Goal: Transaction & Acquisition: Purchase product/service

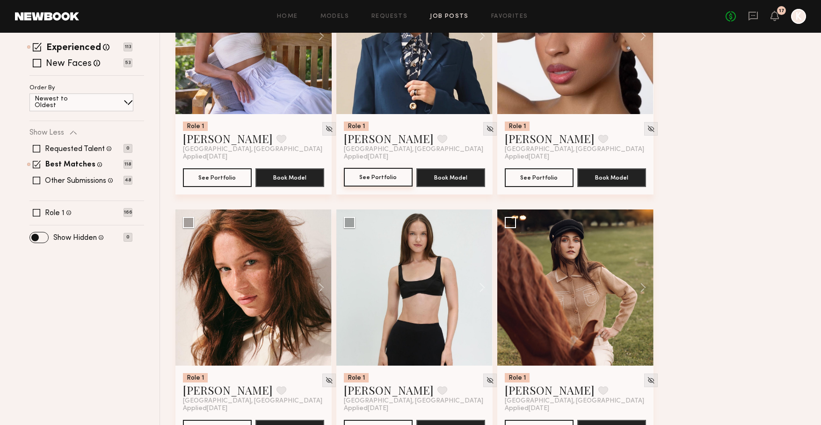
scroll to position [192, 0]
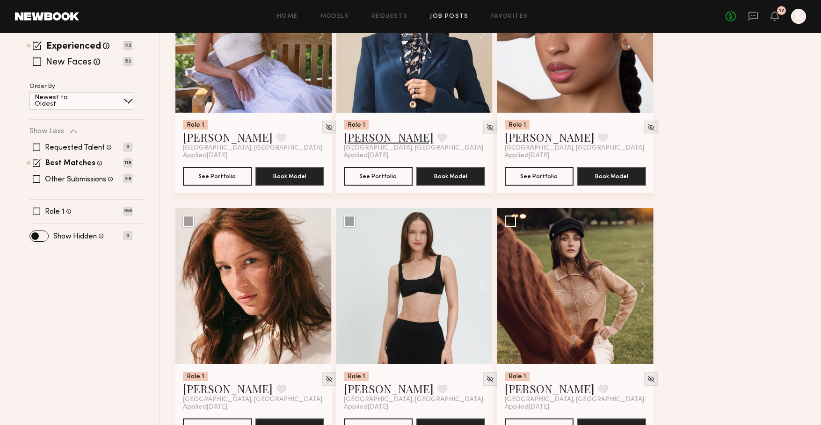
click at [362, 142] on link "Maria M." at bounding box center [389, 137] width 90 height 15
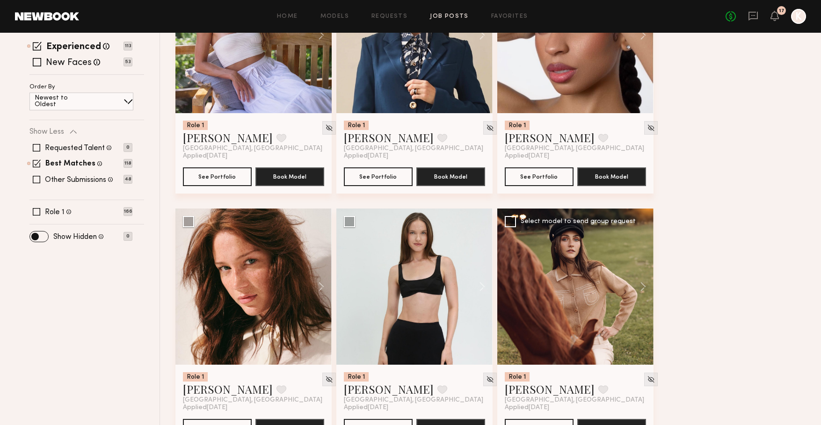
scroll to position [331, 0]
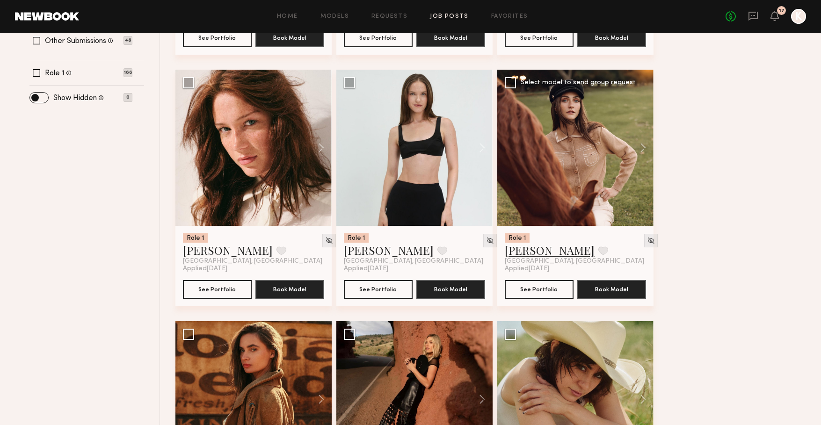
click at [518, 251] on link "Emily H." at bounding box center [550, 250] width 90 height 15
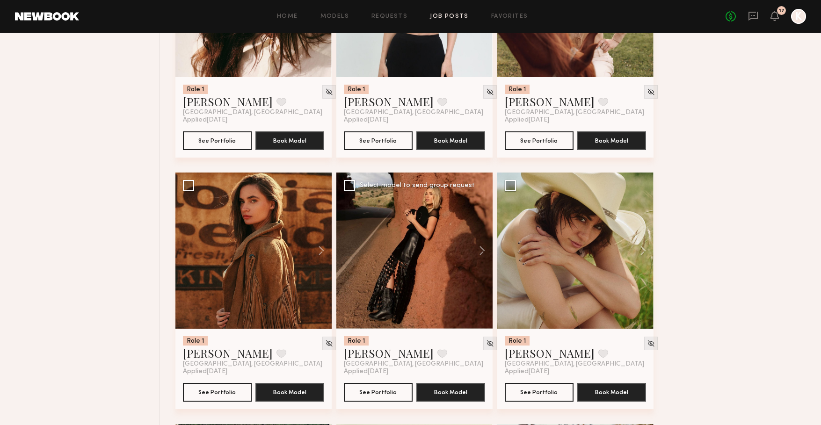
scroll to position [483, 0]
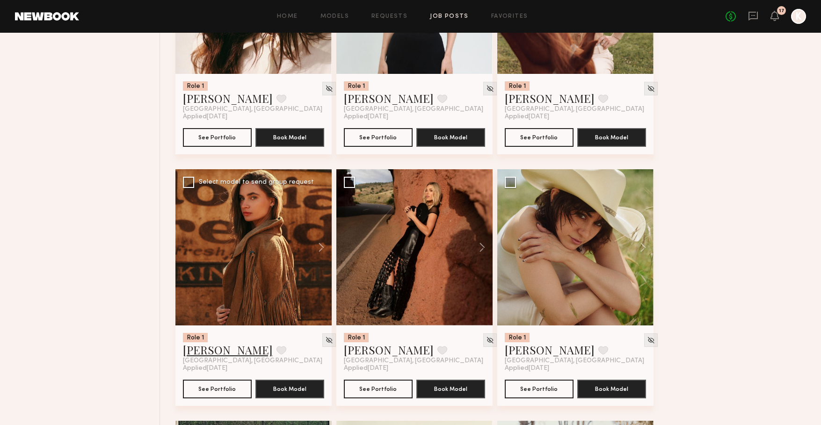
click at [195, 351] on link "Liv M." at bounding box center [228, 349] width 90 height 15
click at [480, 245] on button at bounding box center [478, 247] width 30 height 156
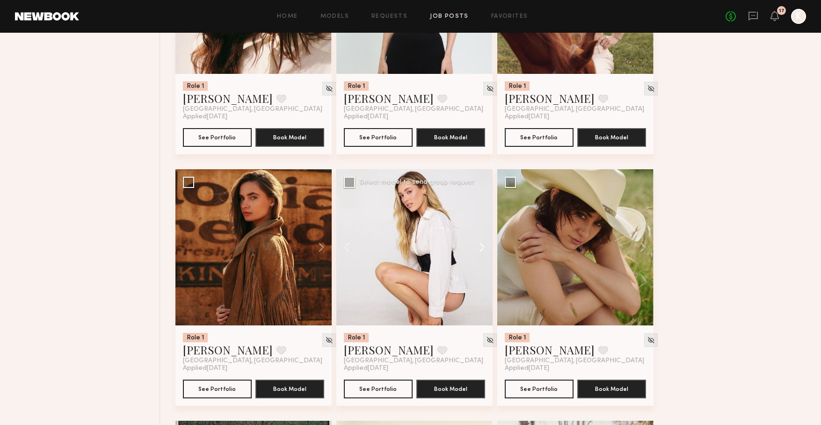
click at [480, 245] on button at bounding box center [478, 247] width 30 height 156
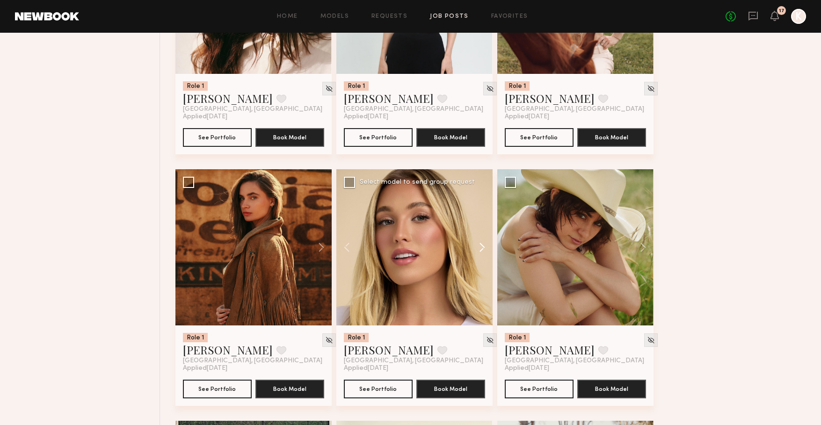
click at [480, 245] on button at bounding box center [478, 247] width 30 height 156
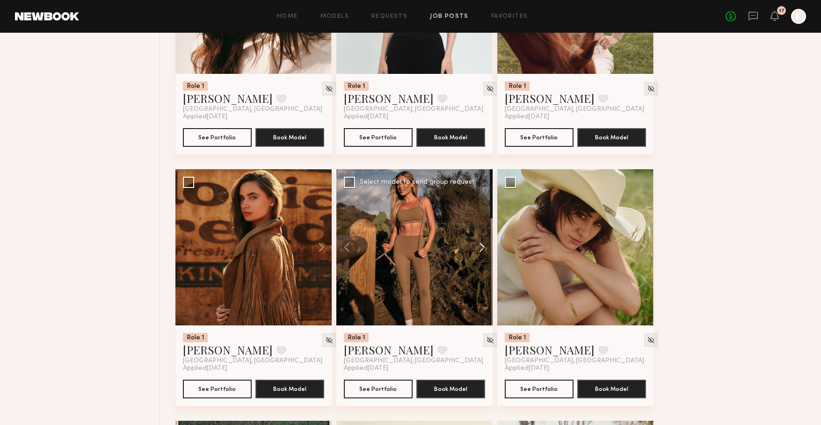
click at [480, 245] on button at bounding box center [478, 247] width 30 height 156
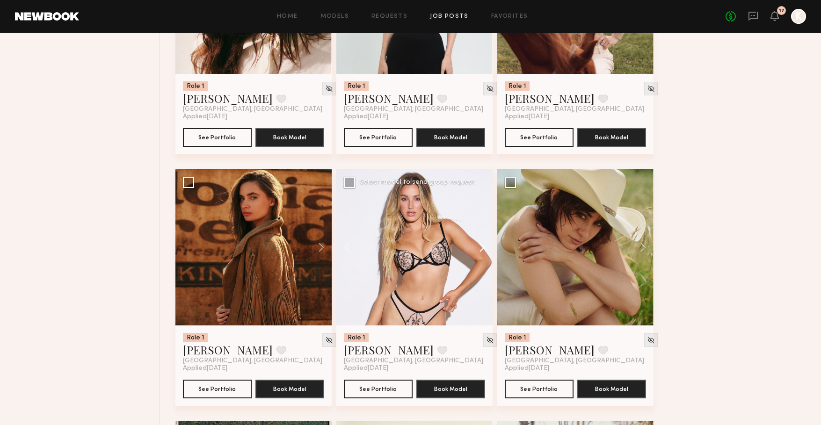
click at [480, 245] on button at bounding box center [478, 247] width 30 height 156
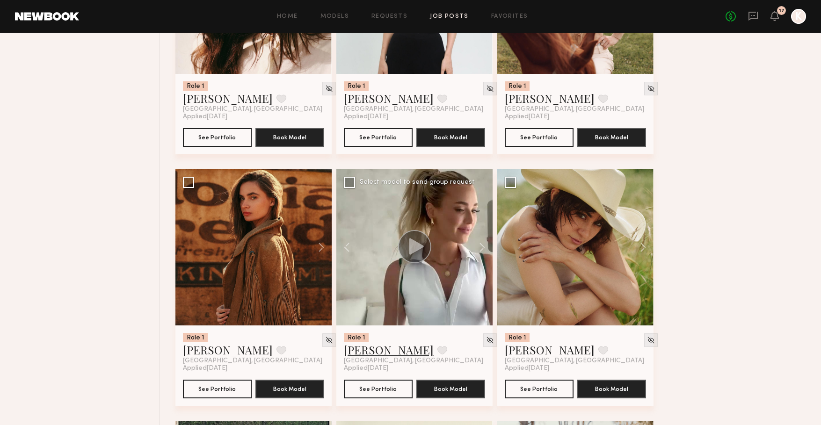
click at [362, 348] on link "Hailey M." at bounding box center [389, 349] width 90 height 15
click at [641, 248] on button at bounding box center [639, 247] width 30 height 156
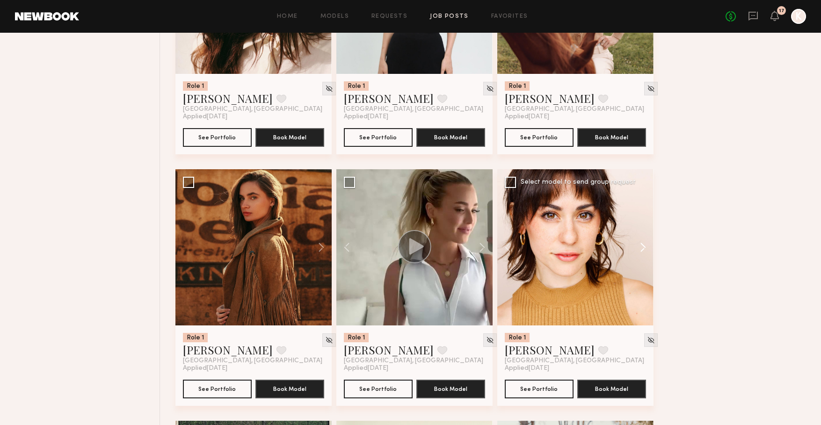
click at [641, 248] on button at bounding box center [639, 247] width 30 height 156
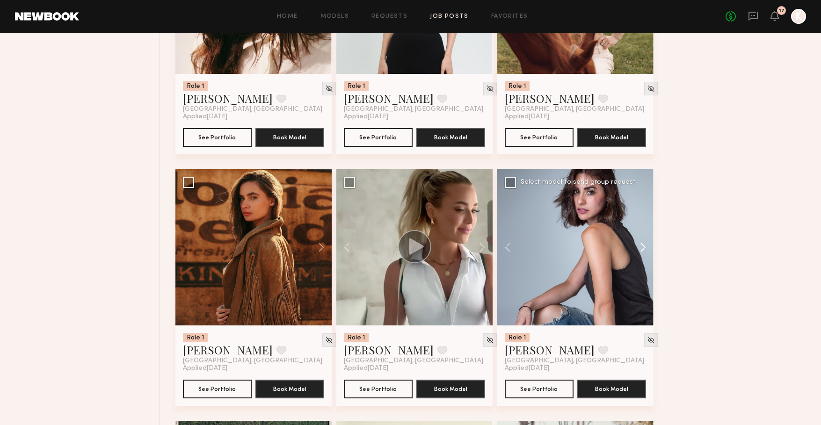
click at [641, 248] on button at bounding box center [639, 247] width 30 height 156
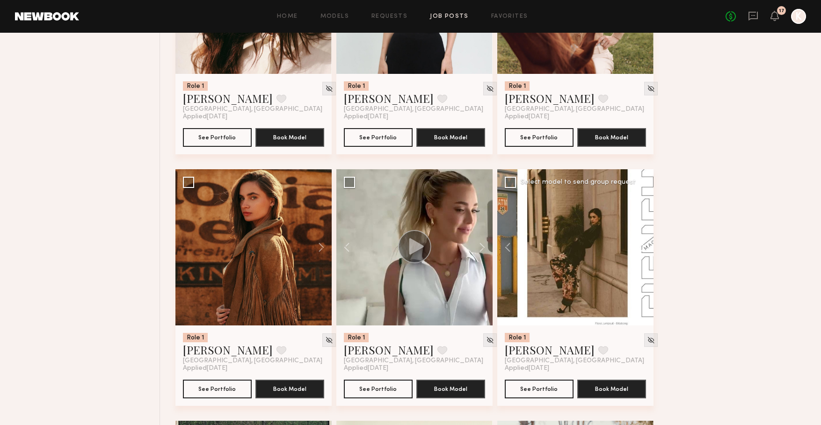
click at [641, 248] on button at bounding box center [639, 247] width 30 height 156
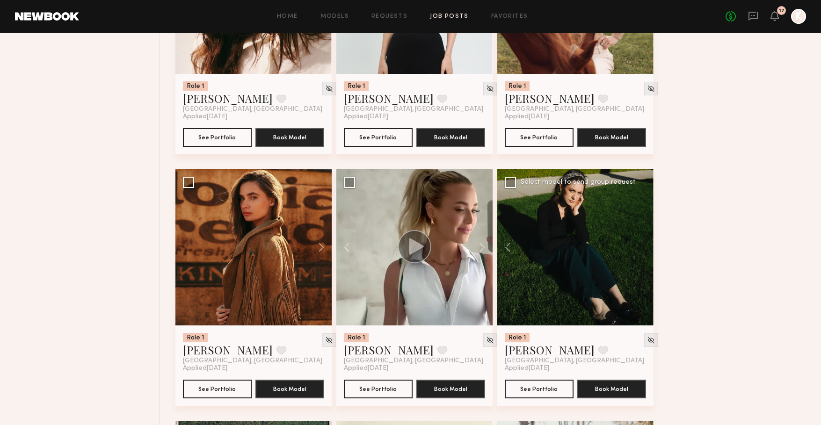
click at [641, 248] on div at bounding box center [575, 247] width 156 height 156
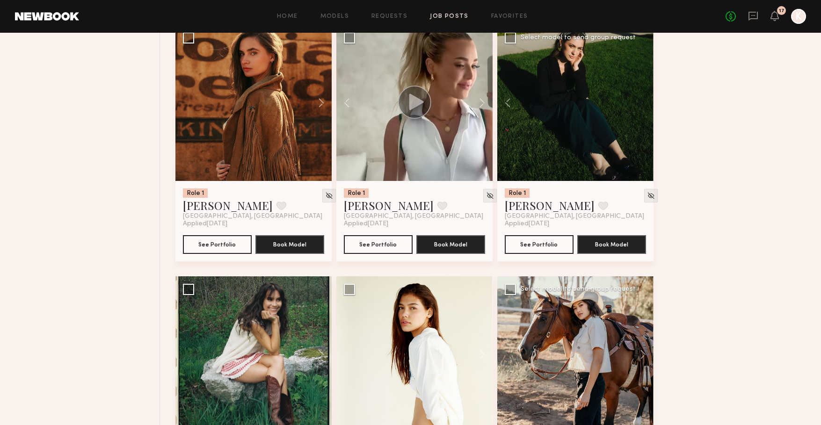
scroll to position [629, 0]
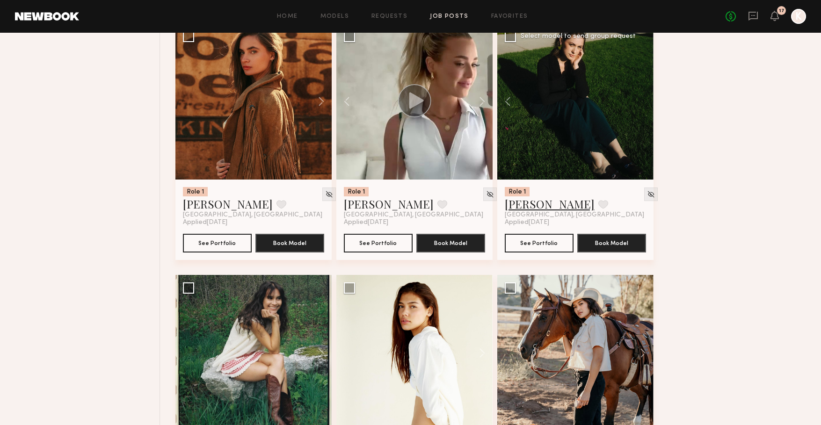
click at [528, 205] on link "Natalie D." at bounding box center [550, 203] width 90 height 15
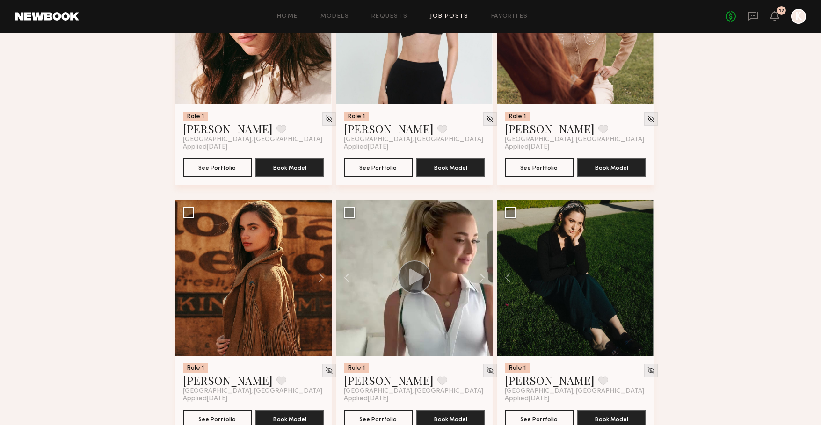
scroll to position [0, 0]
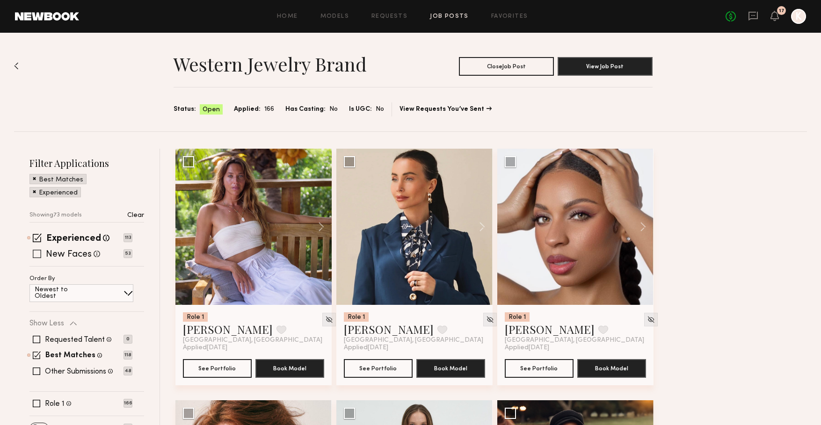
click at [38, 254] on span at bounding box center [37, 254] width 8 height 8
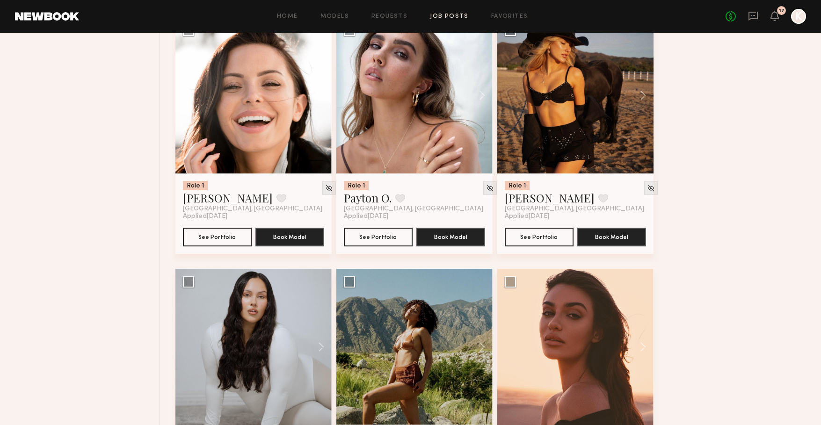
scroll to position [3656, 0]
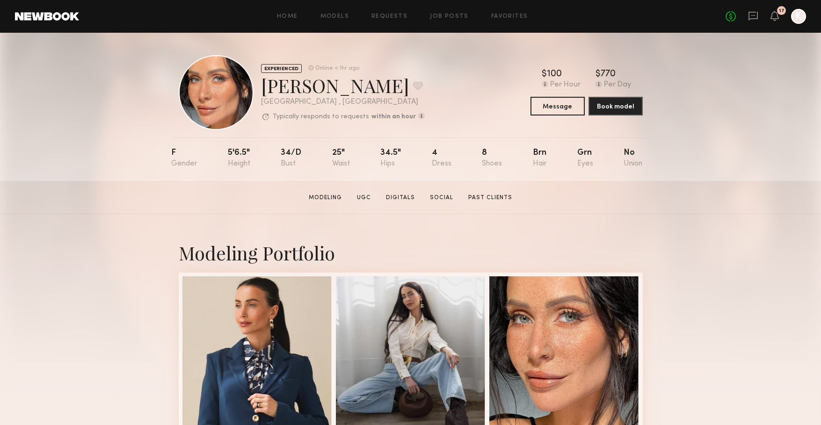
click at [372, 87] on div "Maria M. Favorite" at bounding box center [343, 85] width 164 height 25
drag, startPoint x: 334, startPoint y: 89, endPoint x: 262, endPoint y: 88, distance: 72.0
click at [262, 88] on div "Maria M. Favorite" at bounding box center [343, 85] width 164 height 25
copy div "Maria M."
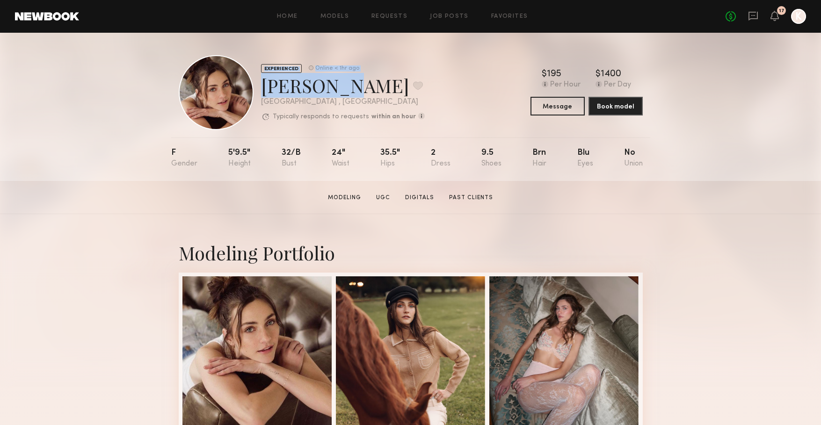
drag, startPoint x: 331, startPoint y: 91, endPoint x: 256, endPoint y: 88, distance: 74.4
click at [256, 88] on div "EXPERIENCED Online < 1hr ago Emily H. Favorite Los Angeles , CA Typically respo…" at bounding box center [302, 92] width 246 height 75
copy div "EXPERIENCED Online < 1hr ago Emily H."
click at [329, 85] on div "Emily H. Favorite" at bounding box center [343, 85] width 164 height 25
drag, startPoint x: 326, startPoint y: 84, endPoint x: 265, endPoint y: 84, distance: 61.7
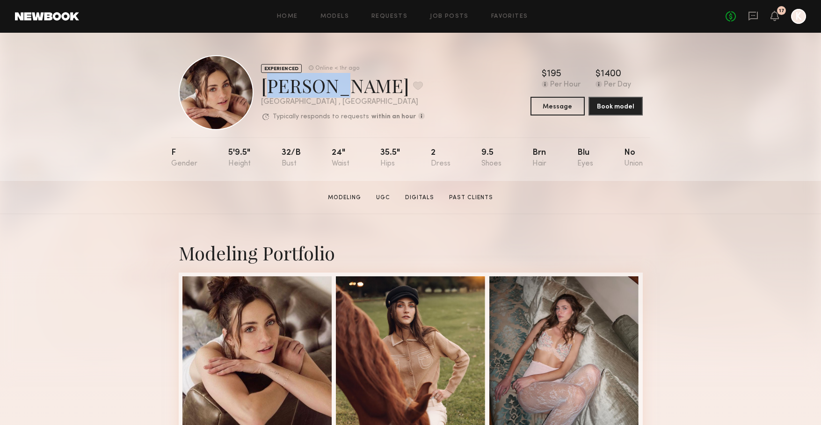
click at [265, 84] on div "Emily H. Favorite" at bounding box center [343, 85] width 164 height 25
copy div "Emily H"
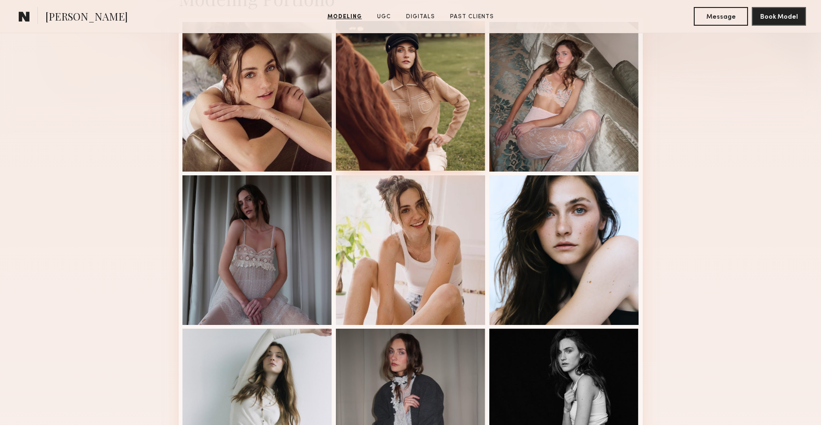
scroll to position [256, 0]
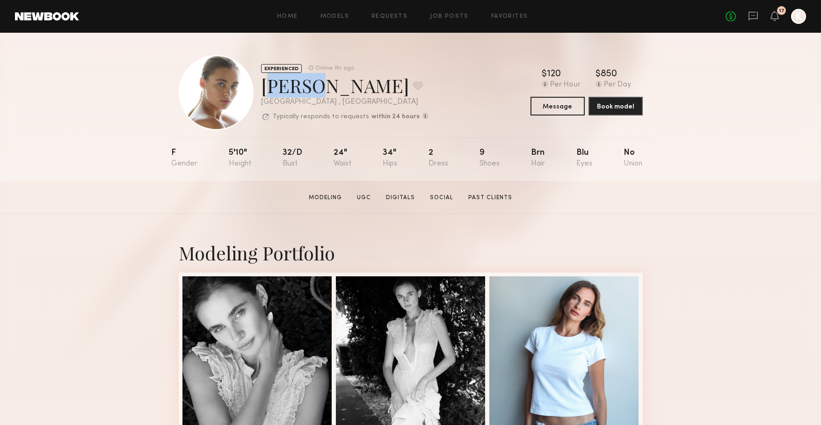
drag, startPoint x: 306, startPoint y: 83, endPoint x: 265, endPoint y: 85, distance: 41.7
click at [265, 85] on div "Liv M. Favorite" at bounding box center [344, 85] width 167 height 25
copy div "Liv M"
click at [361, 241] on div "Modeling Portfolio" at bounding box center [411, 252] width 464 height 25
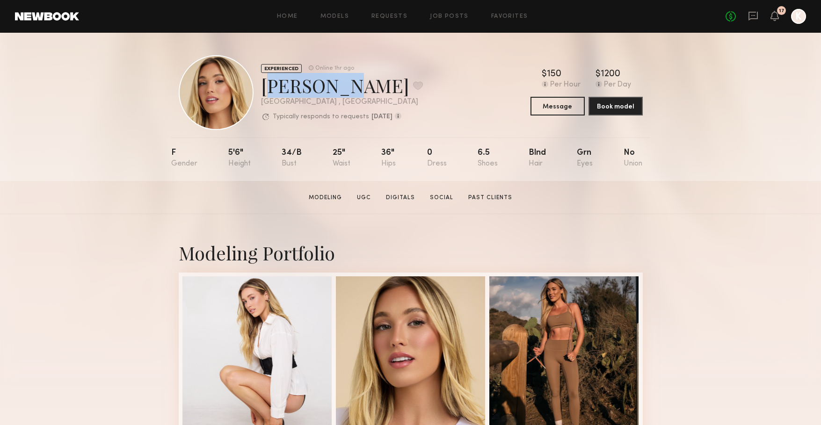
drag, startPoint x: 336, startPoint y: 85, endPoint x: 265, endPoint y: 87, distance: 71.1
click at [265, 87] on div "Hailey M. Favorite" at bounding box center [342, 85] width 162 height 25
copy div "Hailey M"
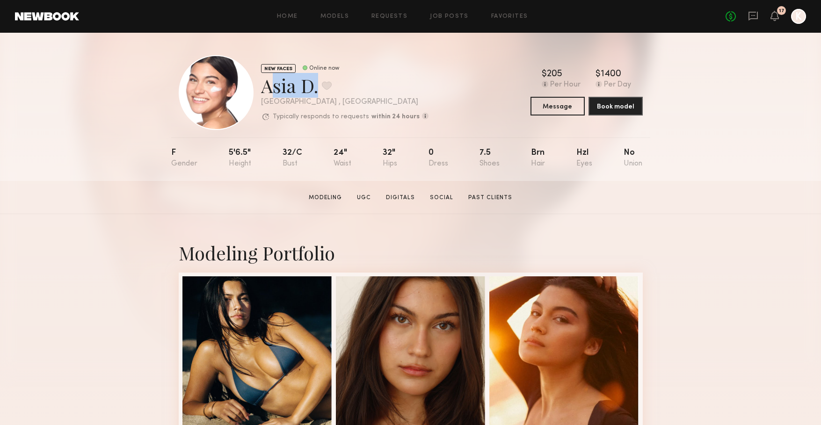
drag, startPoint x: 315, startPoint y: 86, endPoint x: 202, endPoint y: 98, distance: 114.3
click at [264, 87] on div "Asia D. Favorite" at bounding box center [344, 85] width 167 height 25
copy div "Asia D"
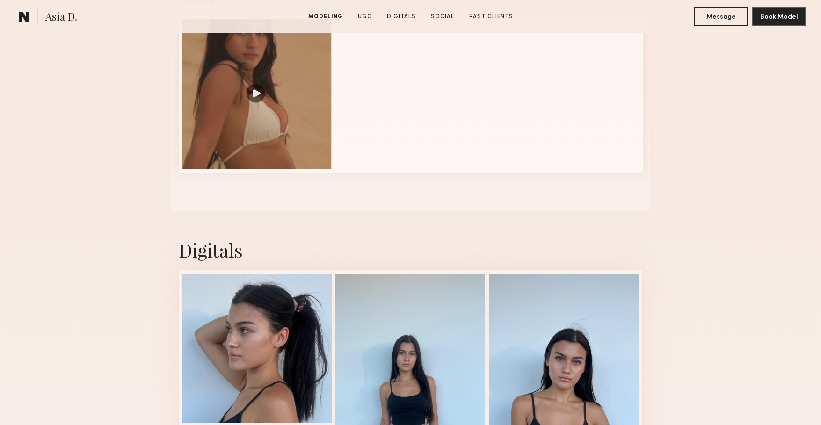
scroll to position [1002, 0]
